Goal: Answer question/provide support

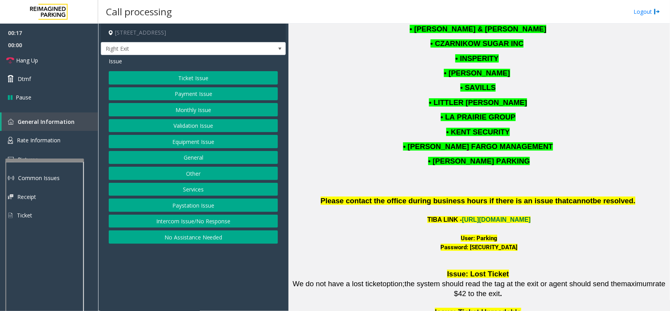
scroll to position [981, 0]
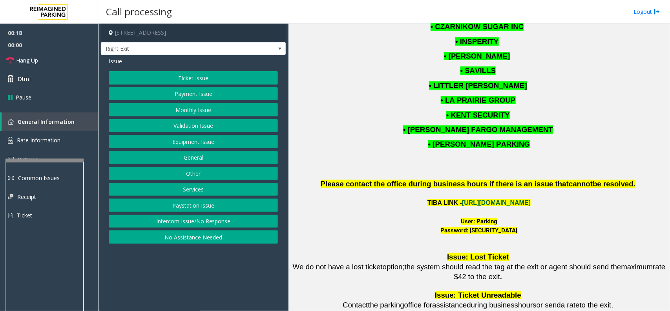
click at [468, 199] on link "[URL][DOMAIN_NAME]" at bounding box center [496, 202] width 69 height 7
click at [479, 217] on font "User: Parking" at bounding box center [479, 220] width 37 height 7
copy font "Parking"
drag, startPoint x: 463, startPoint y: 209, endPoint x: 517, endPoint y: 215, distance: 53.7
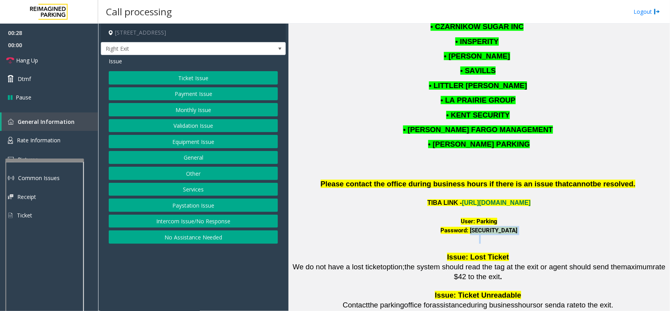
click at [517, 226] on span "Password: [SECURITY_DATA]" at bounding box center [479, 235] width 376 height 18
click at [218, 108] on button "Monthly Issue" at bounding box center [193, 109] width 169 height 13
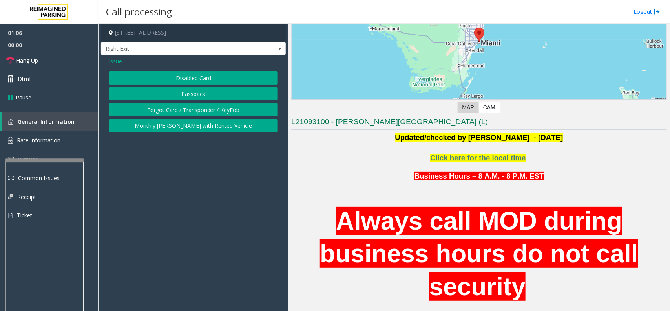
scroll to position [98, 0]
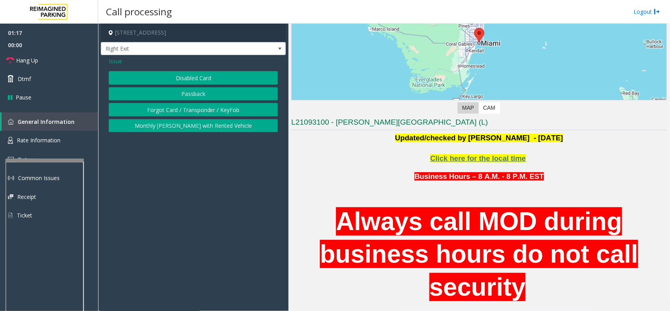
click at [115, 62] on span "Issue" at bounding box center [115, 61] width 13 height 8
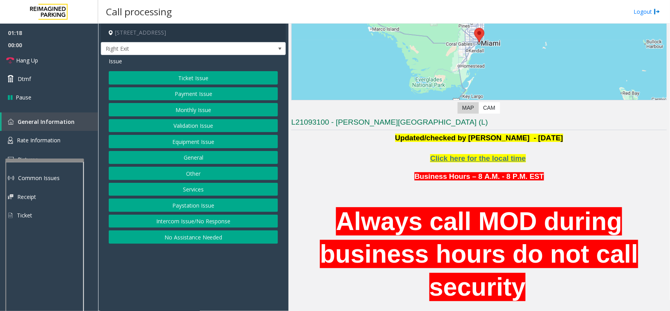
click at [191, 190] on button "Services" at bounding box center [193, 189] width 169 height 13
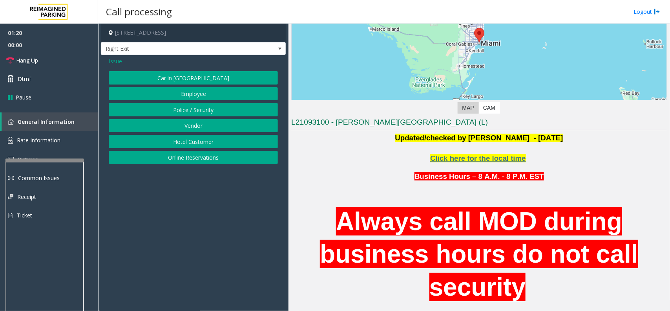
click at [212, 107] on button "Police / Security" at bounding box center [193, 109] width 169 height 13
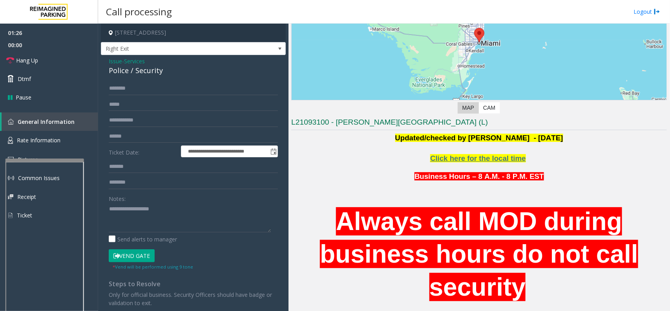
click at [134, 61] on span "Services" at bounding box center [134, 61] width 21 height 8
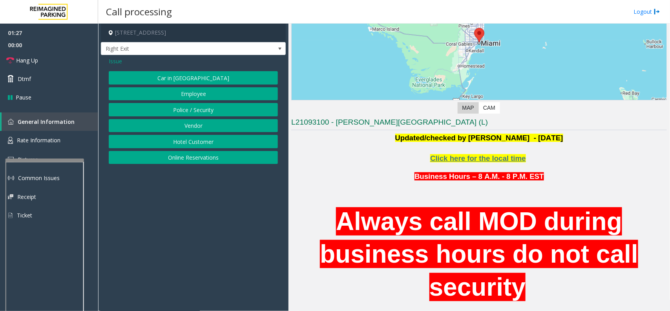
click at [110, 61] on span "Issue" at bounding box center [115, 61] width 13 height 8
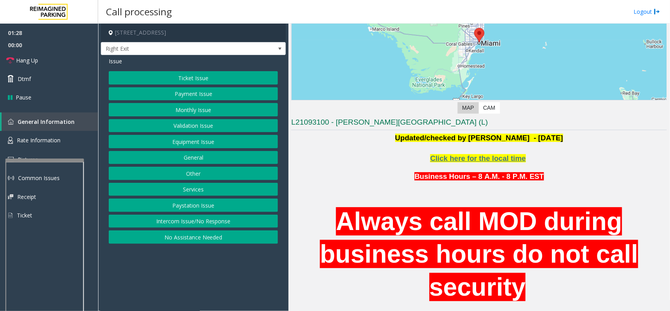
click at [191, 114] on button "Monthly Issue" at bounding box center [193, 109] width 169 height 13
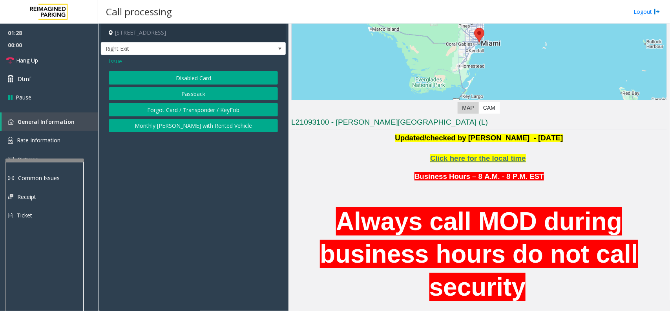
click at [195, 78] on button "Disabled Card" at bounding box center [193, 77] width 169 height 13
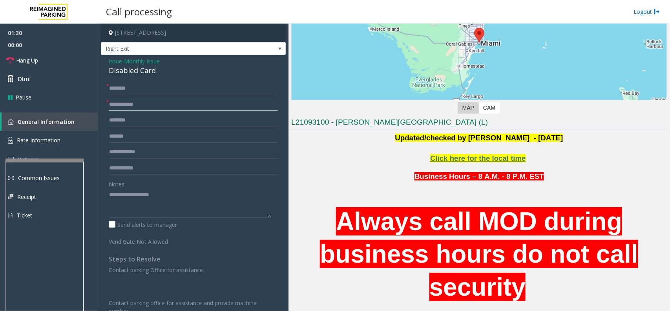
click at [134, 103] on input "text" at bounding box center [193, 104] width 169 height 13
click at [130, 87] on input "text" at bounding box center [193, 88] width 169 height 13
click at [55, 59] on link "Hang Up" at bounding box center [49, 60] width 98 height 18
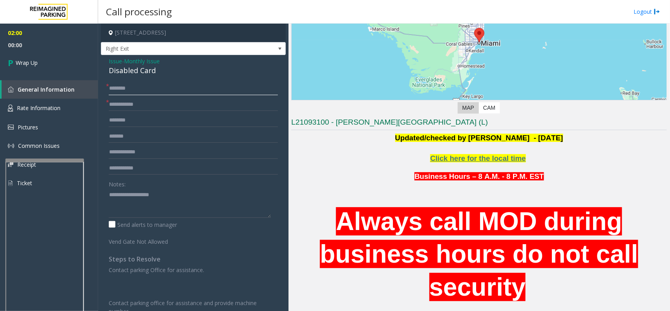
click at [128, 85] on input "text" at bounding box center [193, 88] width 169 height 13
type input "**"
type textarea "**********"
click at [51, 56] on link "Wrap Up" at bounding box center [49, 62] width 98 height 23
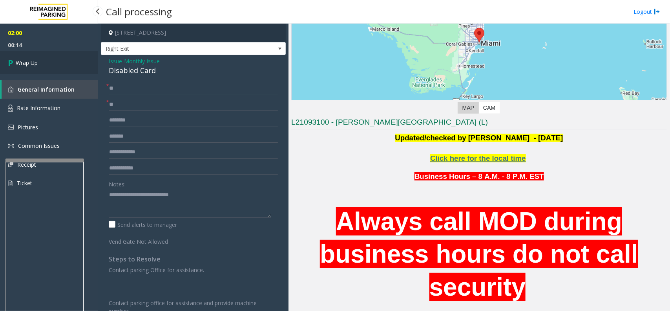
click at [51, 56] on link "Wrap Up" at bounding box center [49, 62] width 98 height 23
